Goal: Transaction & Acquisition: Purchase product/service

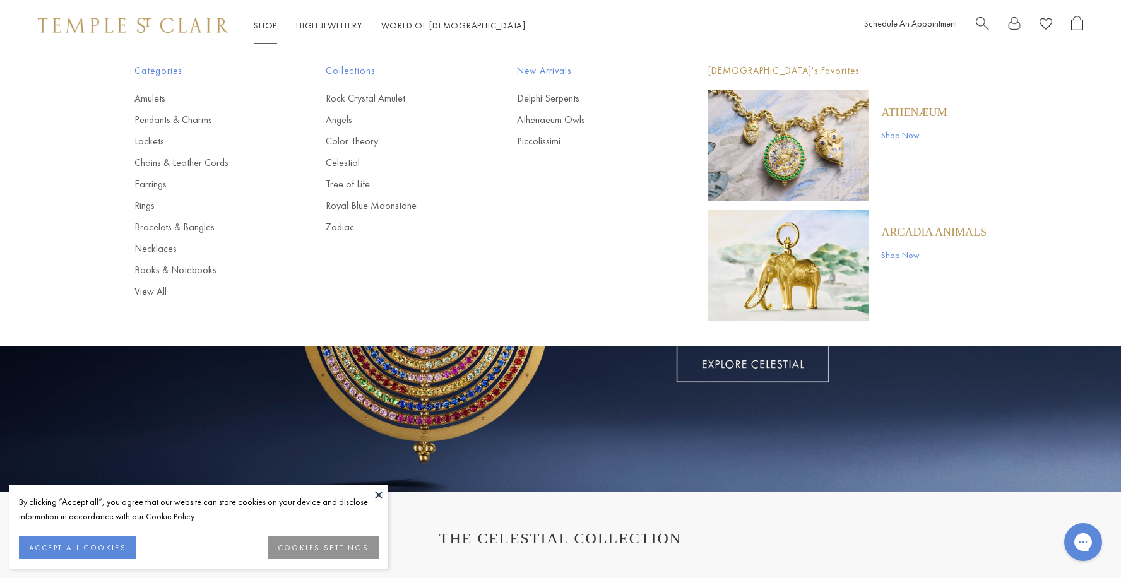
click at [268, 26] on link "Shop Shop" at bounding box center [265, 25] width 23 height 11
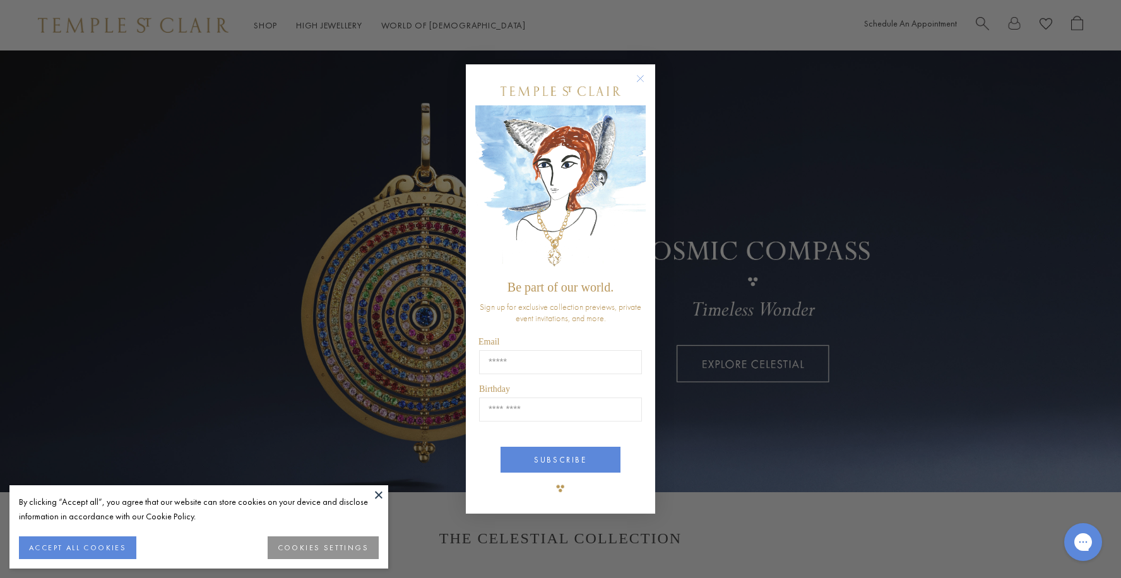
click at [642, 76] on circle "Close dialog" at bounding box center [640, 78] width 15 height 15
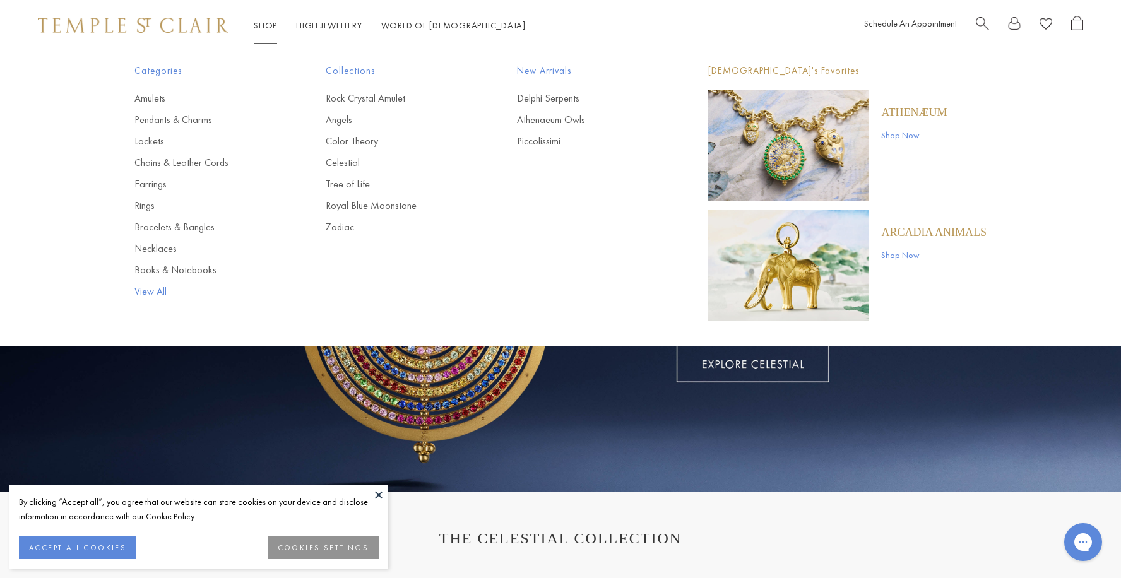
click at [155, 294] on link "View All" at bounding box center [204, 292] width 141 height 14
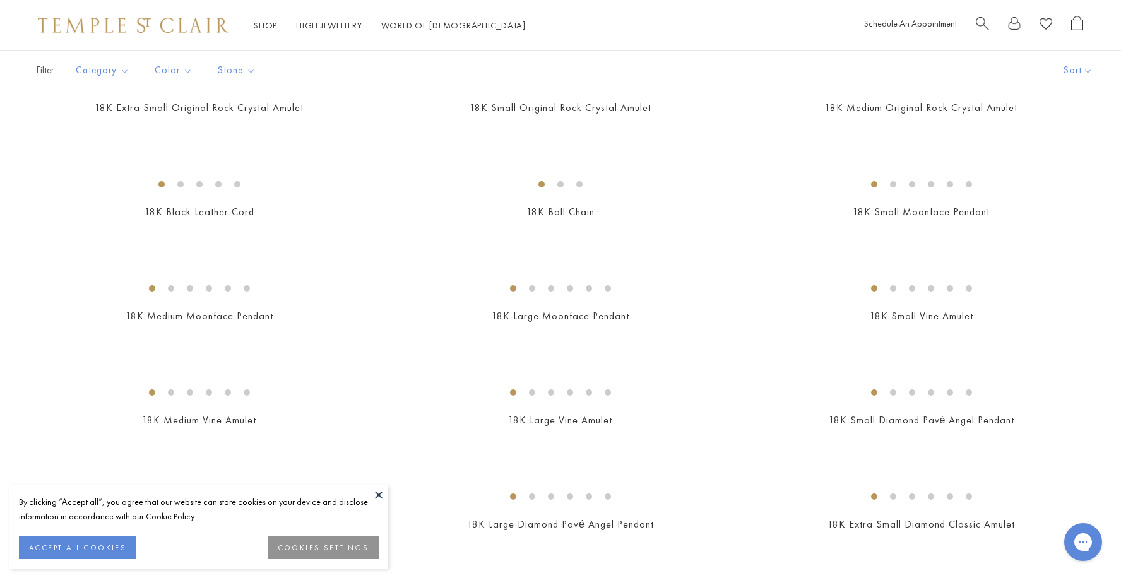
scroll to position [555, 0]
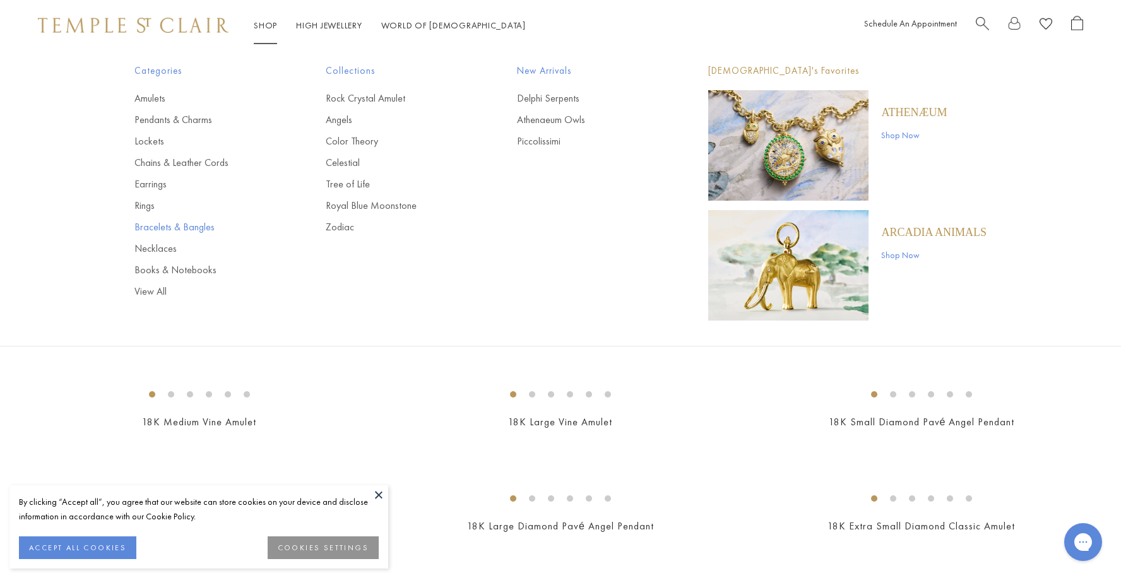
click at [143, 232] on link "Bracelets & Bangles" at bounding box center [204, 227] width 141 height 14
